Goal: Information Seeking & Learning: Learn about a topic

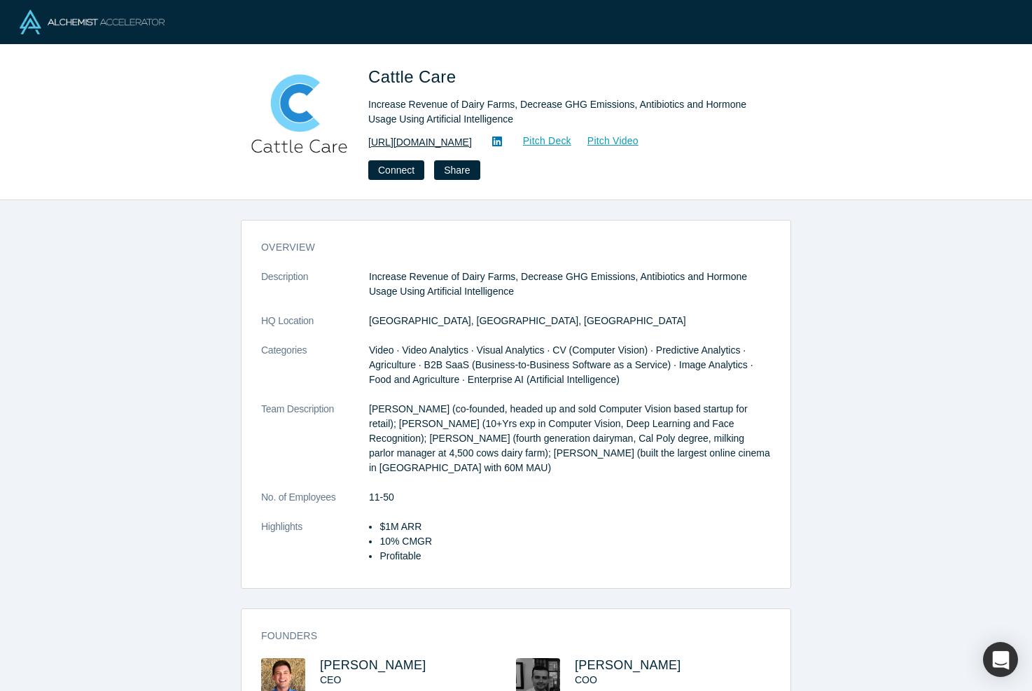
click at [437, 144] on link "http://cattle-care.com/" at bounding box center [420, 142] width 104 height 15
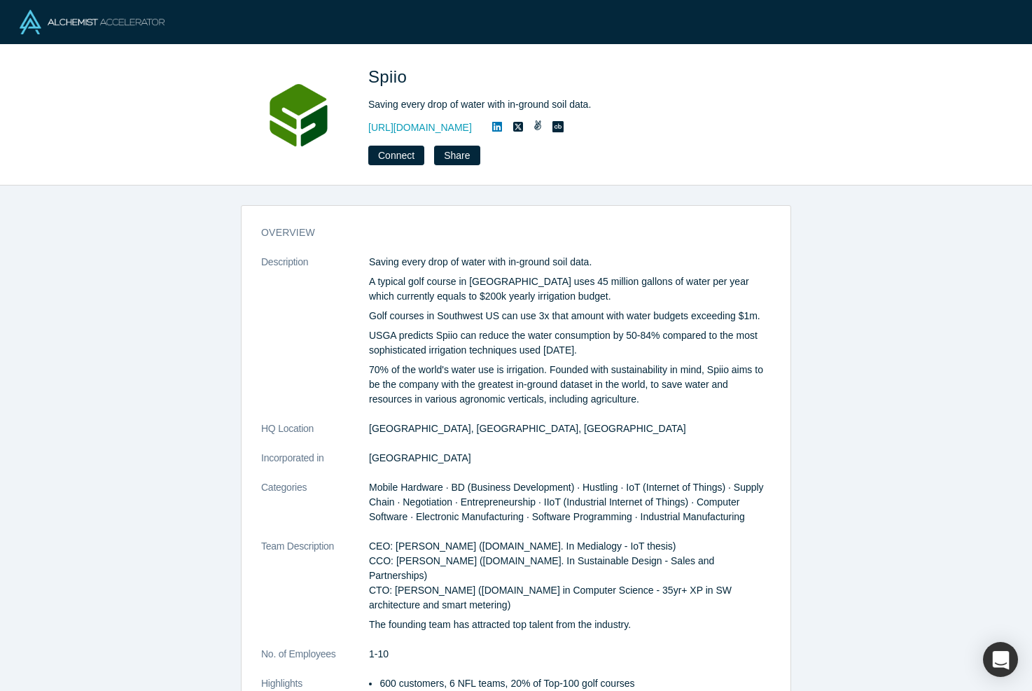
scroll to position [292, 0]
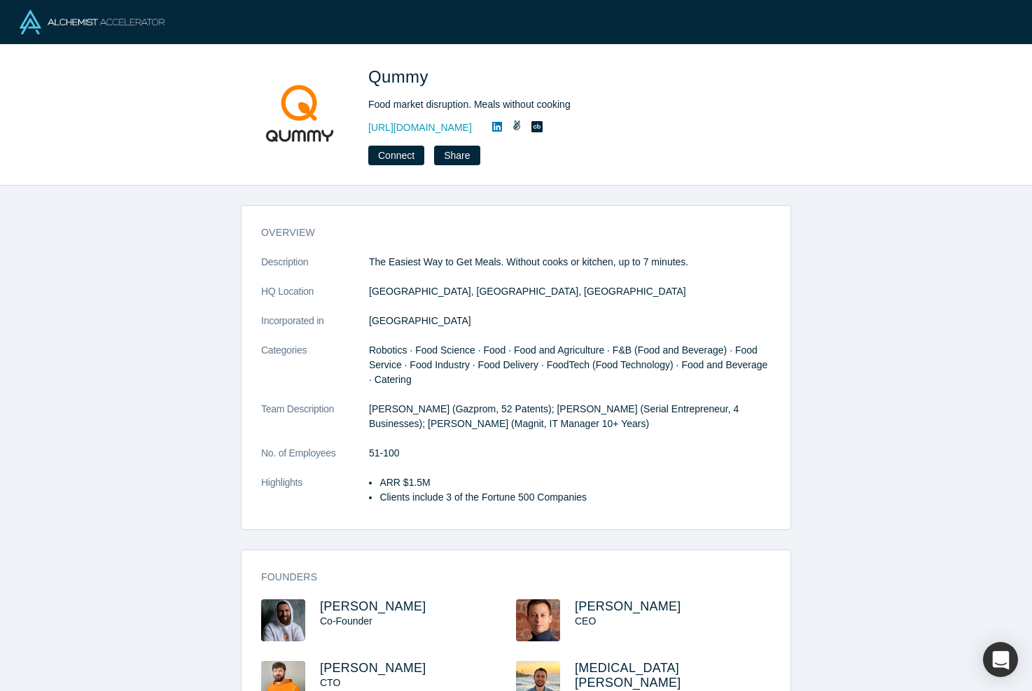
scroll to position [62, 0]
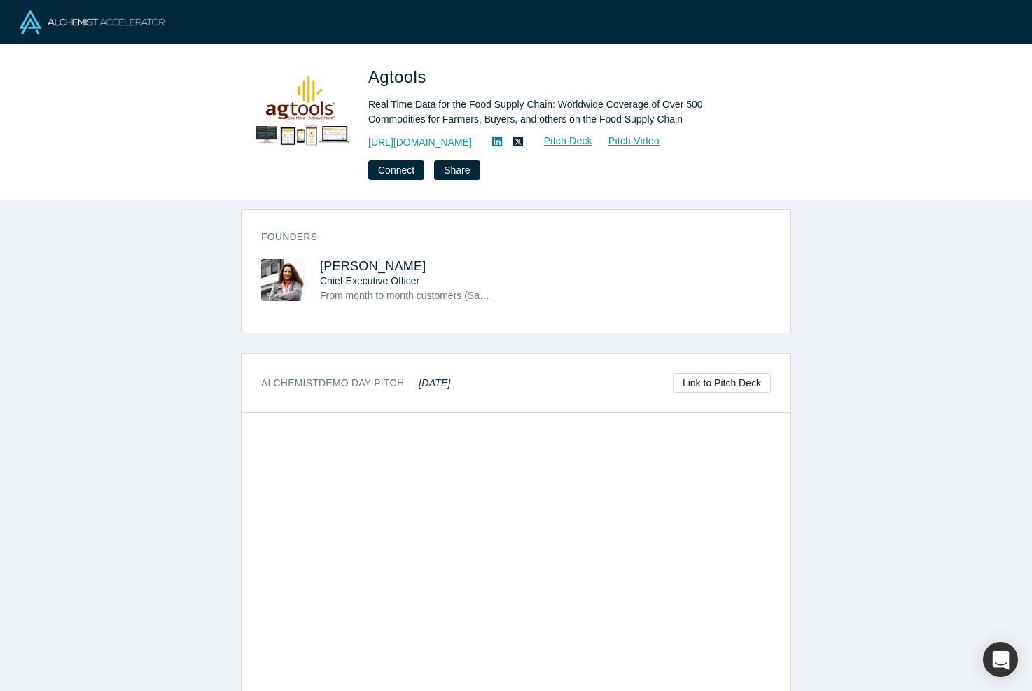
scroll to position [899, 0]
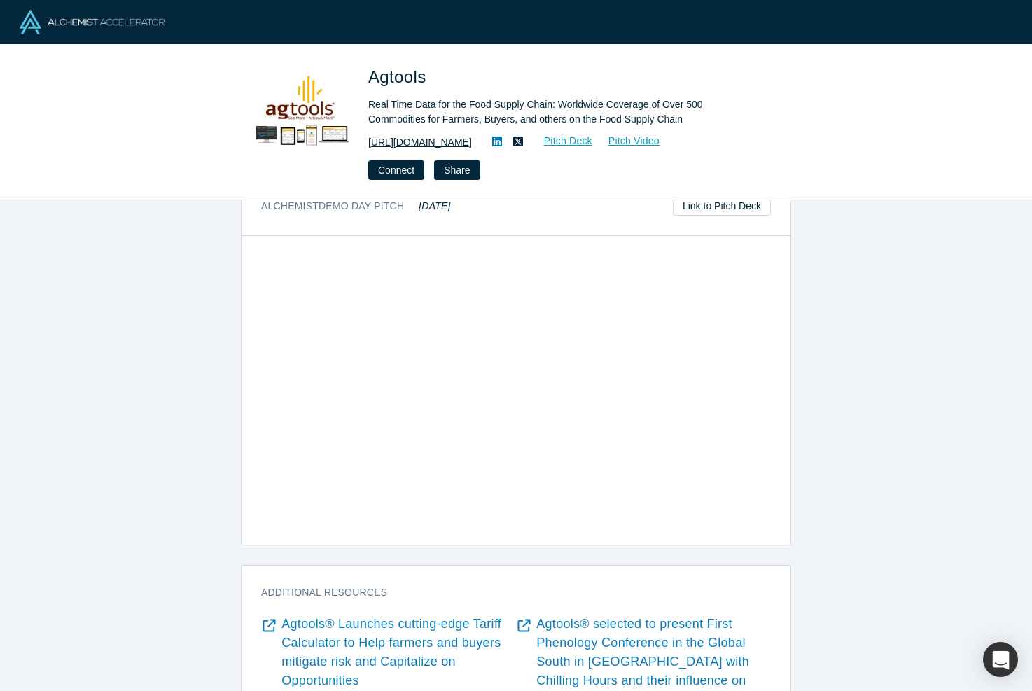
click at [400, 137] on link "[URL][DOMAIN_NAME]" at bounding box center [420, 142] width 104 height 15
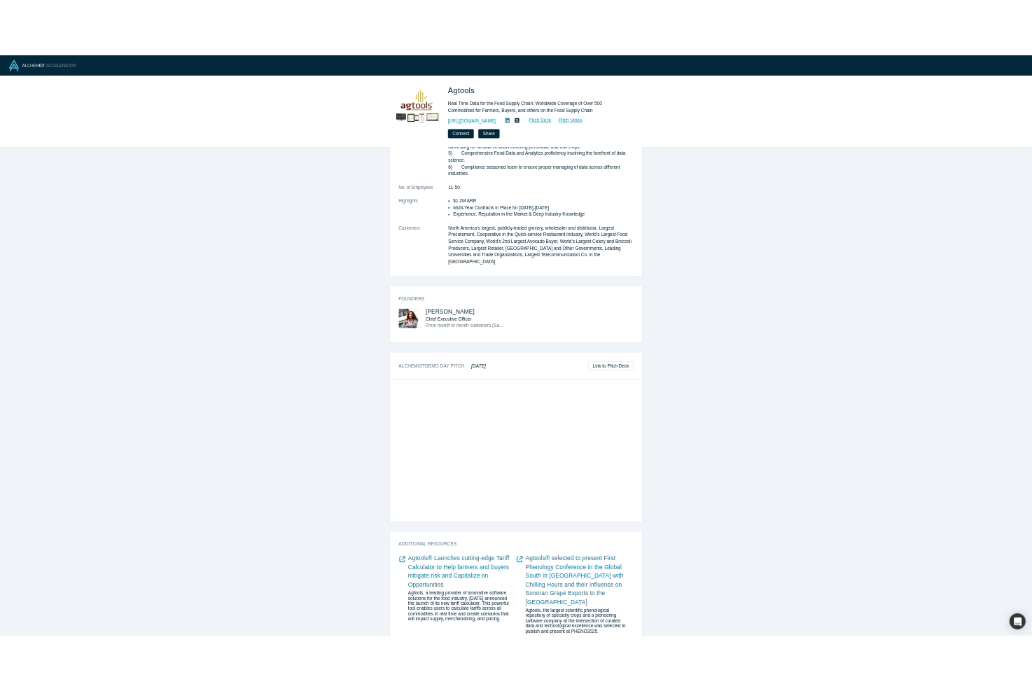
scroll to position [799, 0]
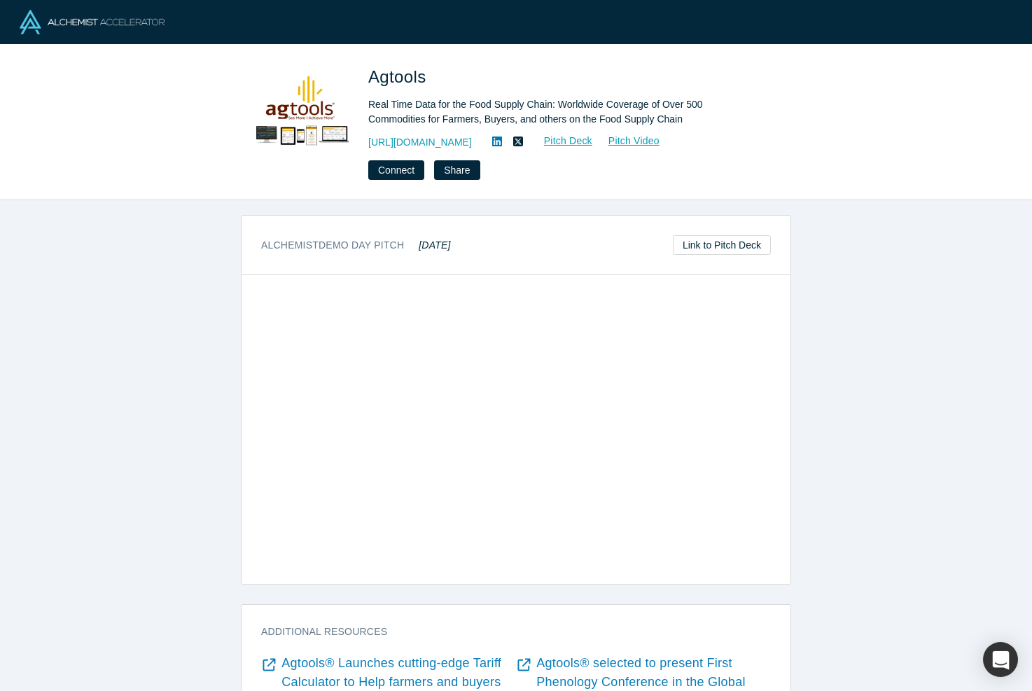
scroll to position [859, 0]
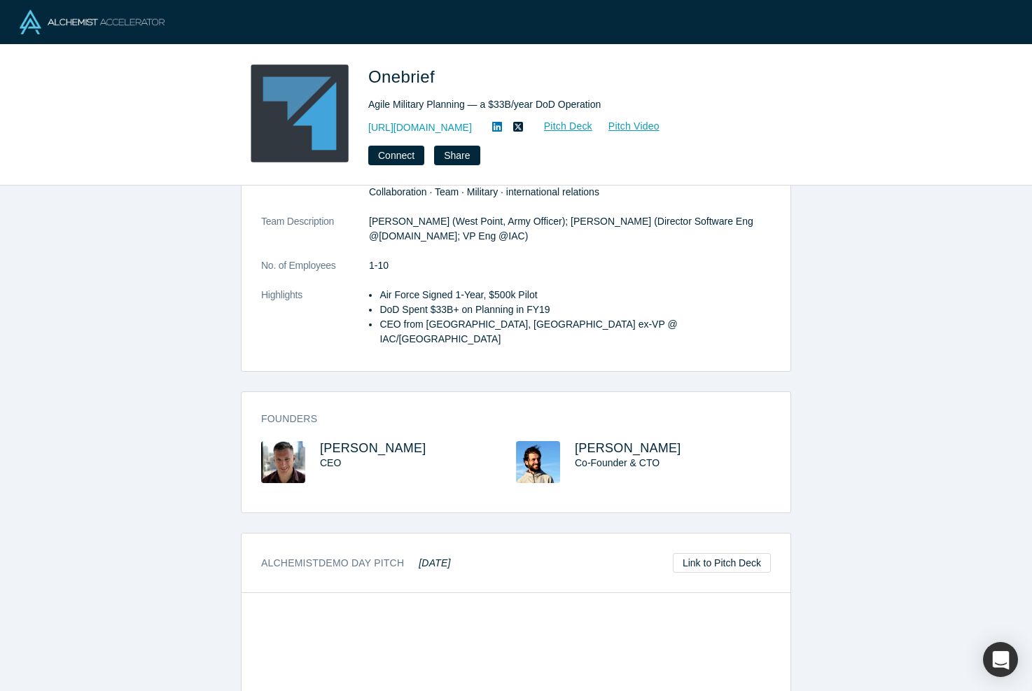
scroll to position [389, 0]
